Goal: Information Seeking & Learning: Learn about a topic

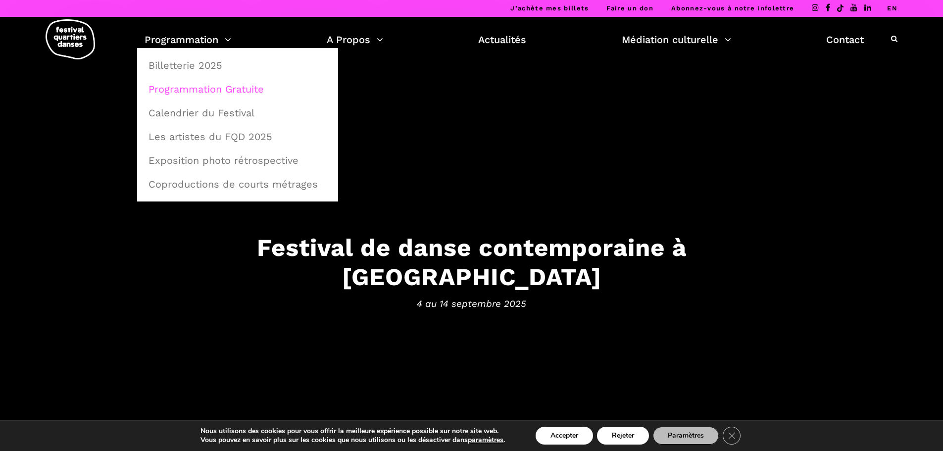
click at [202, 88] on link "Programmation Gratuite" at bounding box center [238, 89] width 190 height 23
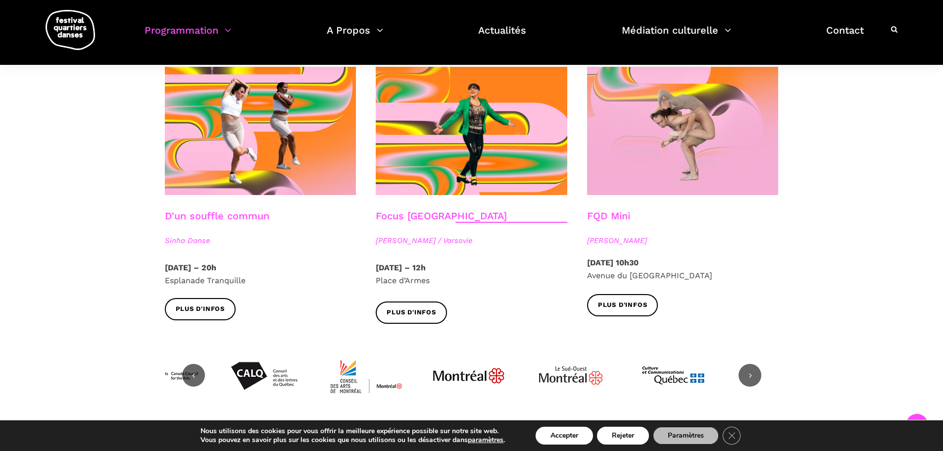
scroll to position [1089, 0]
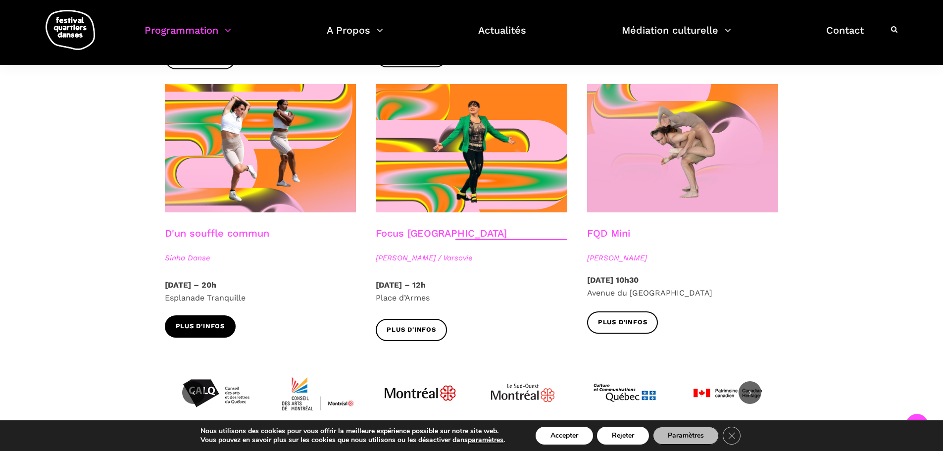
click at [187, 321] on span "Plus d'infos" at bounding box center [200, 326] width 49 height 10
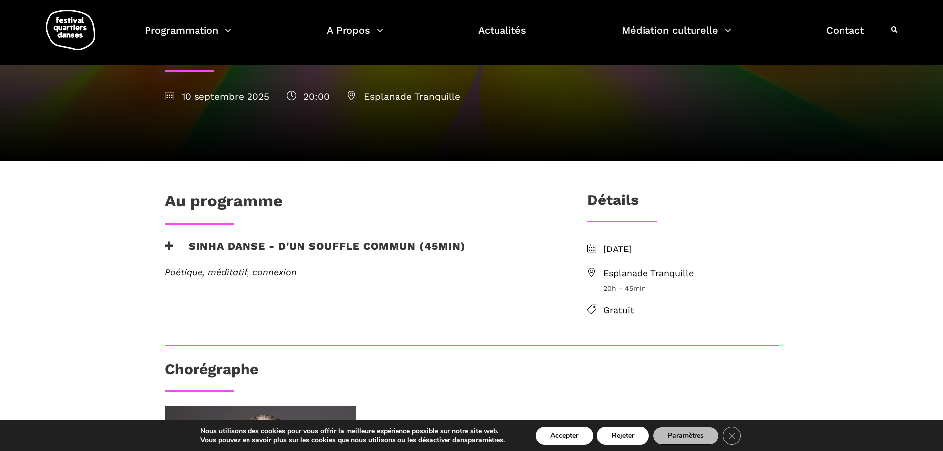
scroll to position [49, 0]
